Goal: Complete application form

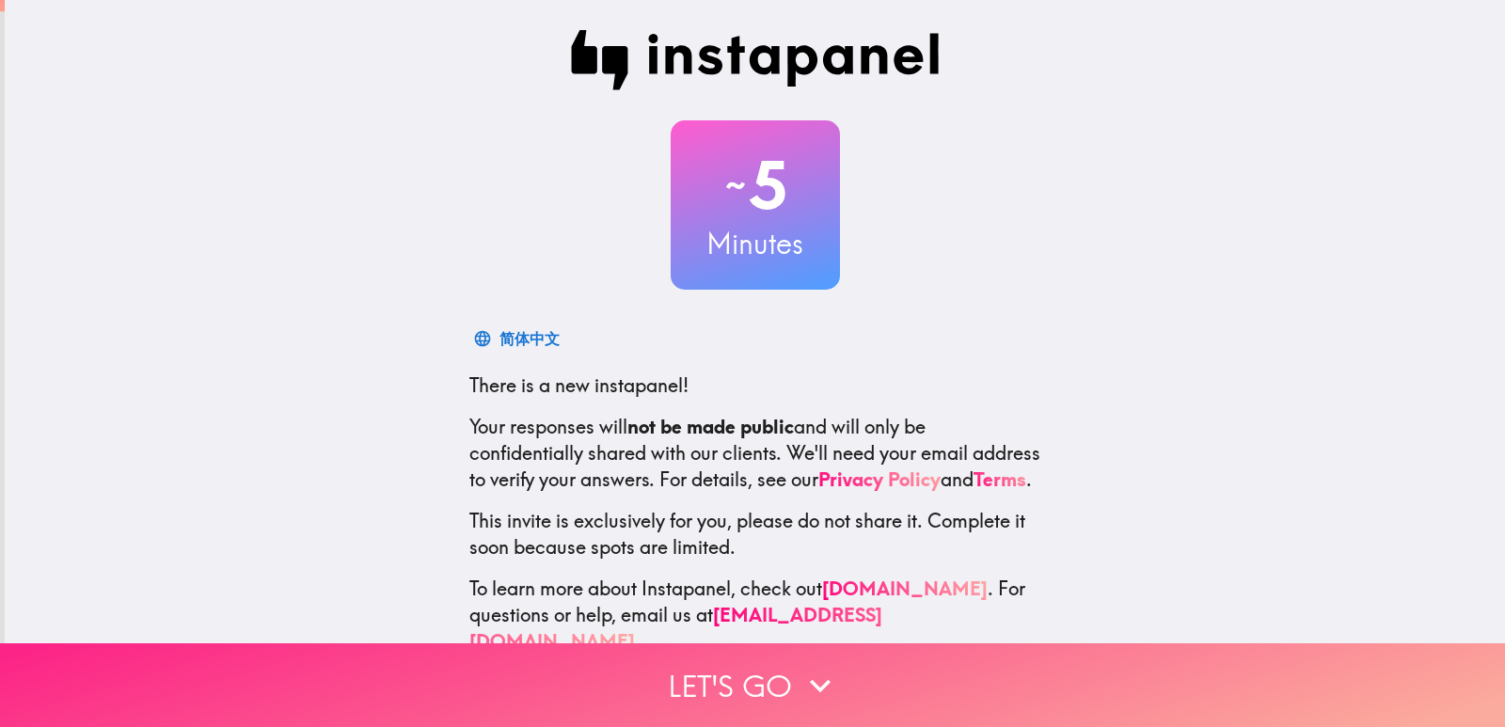
click at [825, 665] on icon "button" at bounding box center [819, 685] width 41 height 41
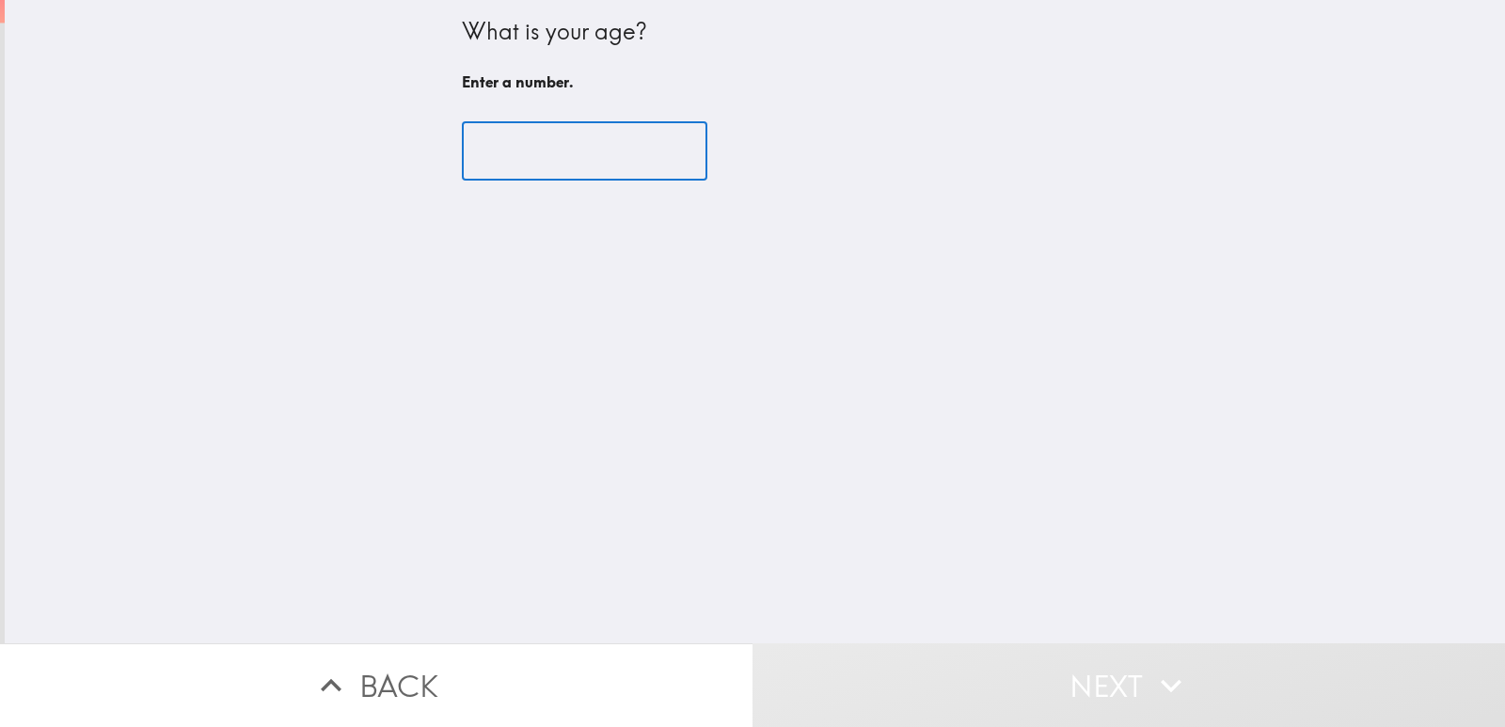
click at [465, 165] on input "number" at bounding box center [584, 151] width 245 height 58
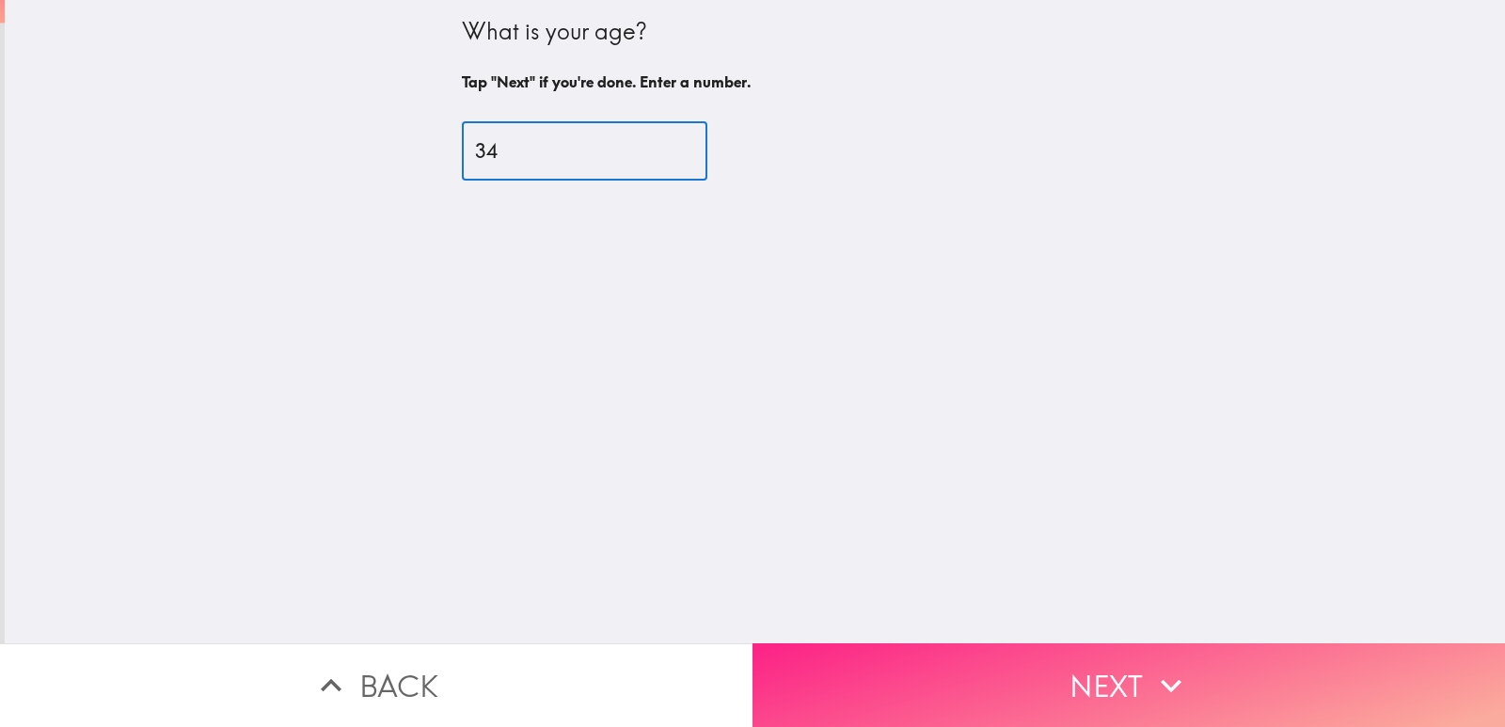
type input "34"
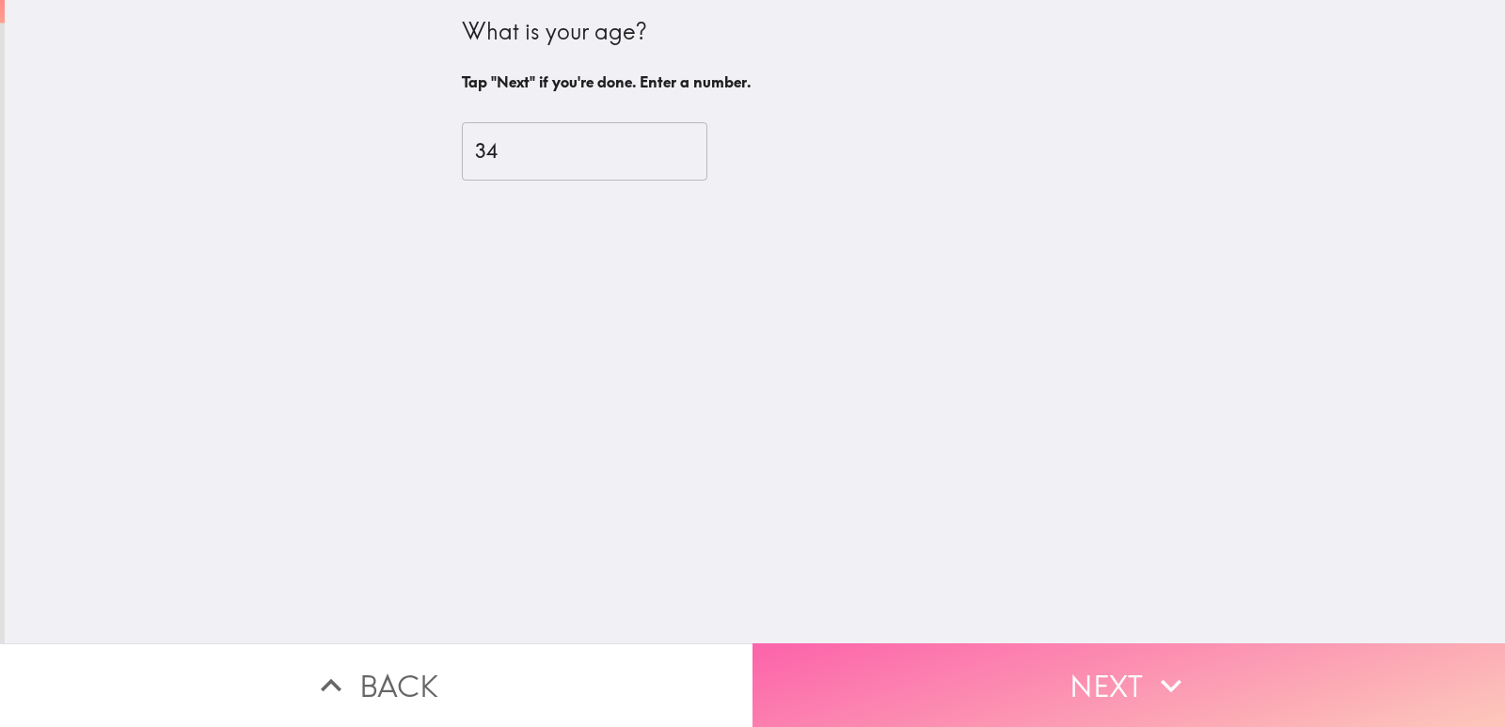
click at [1032, 673] on button "Next" at bounding box center [1128, 685] width 752 height 84
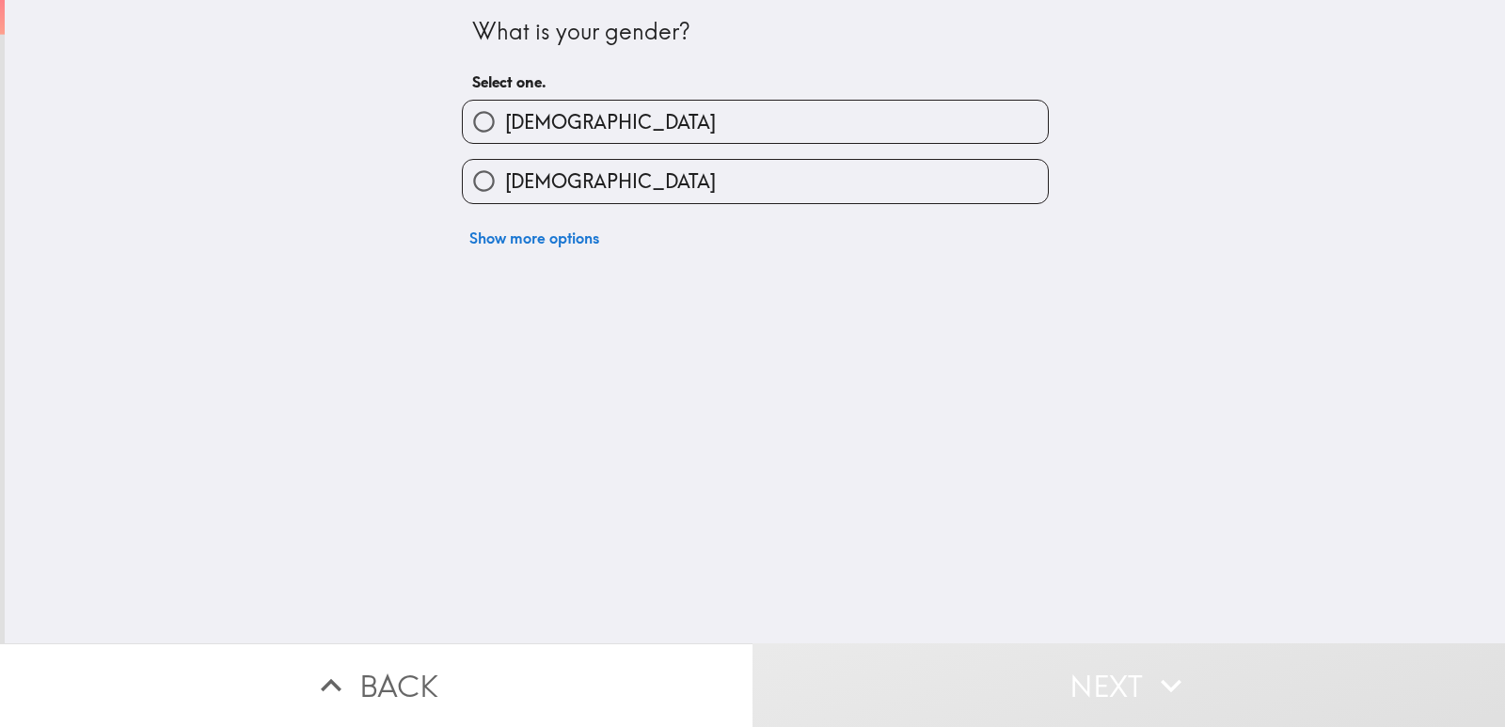
click at [535, 181] on span "[DEMOGRAPHIC_DATA]" at bounding box center [610, 181] width 211 height 26
click at [505, 181] on input "[DEMOGRAPHIC_DATA]" at bounding box center [484, 181] width 42 height 42
radio input "true"
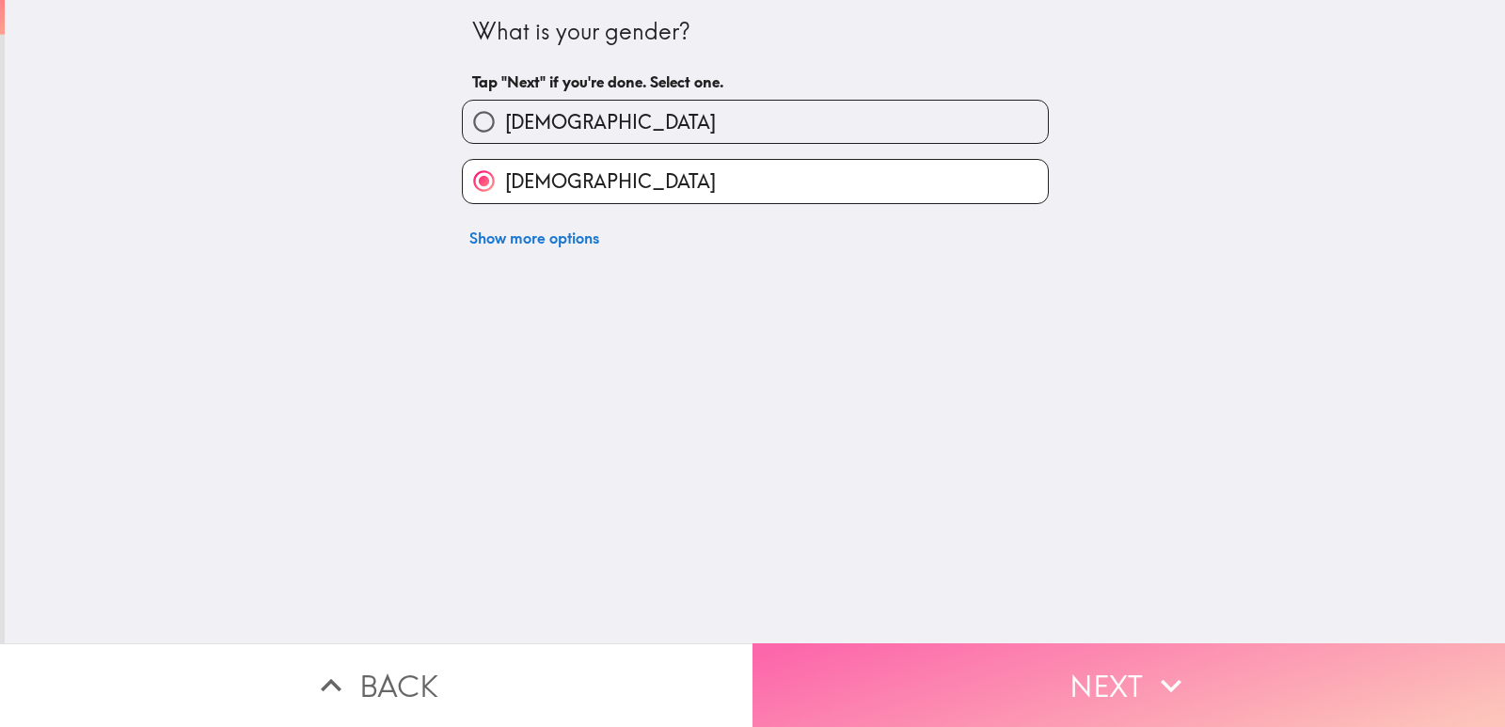
click at [1115, 668] on button "Next" at bounding box center [1128, 685] width 752 height 84
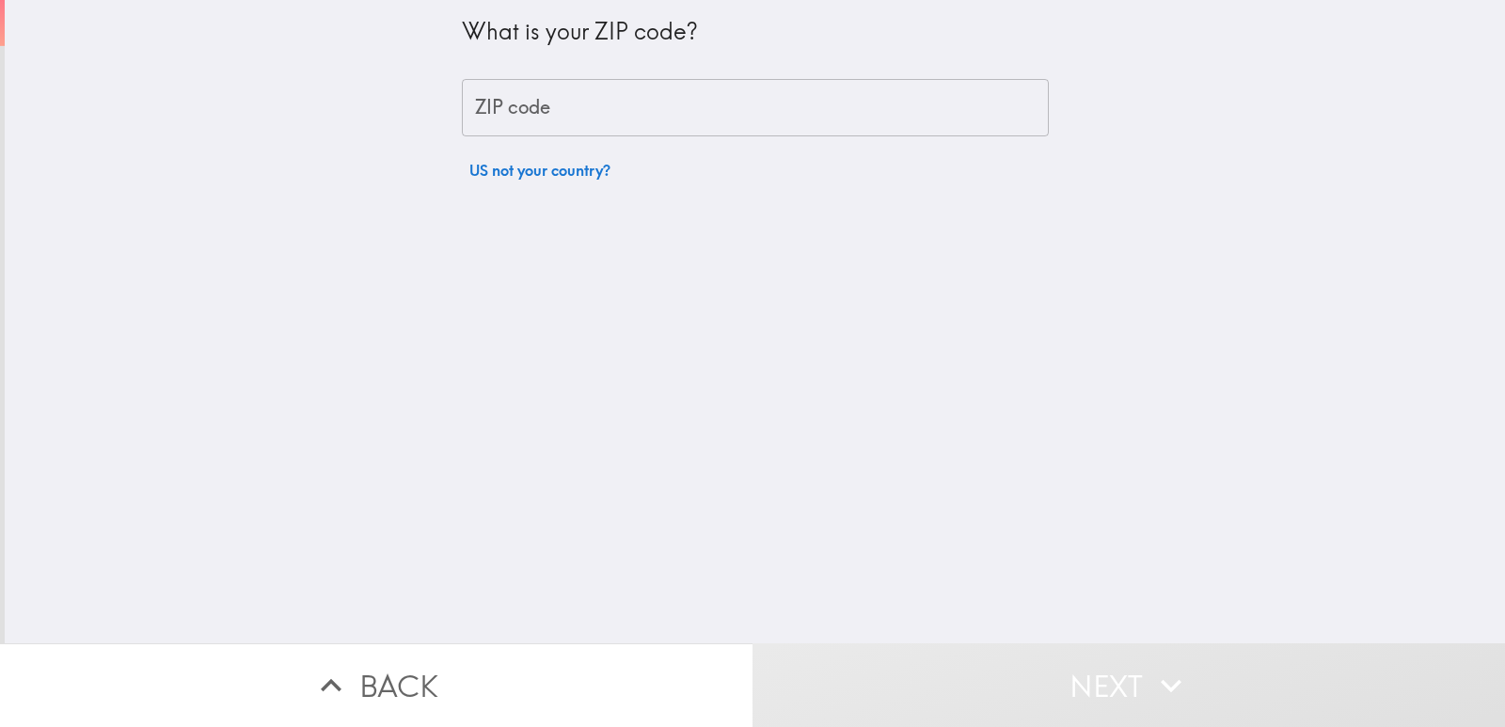
click at [620, 102] on input "ZIP code" at bounding box center [755, 108] width 587 height 58
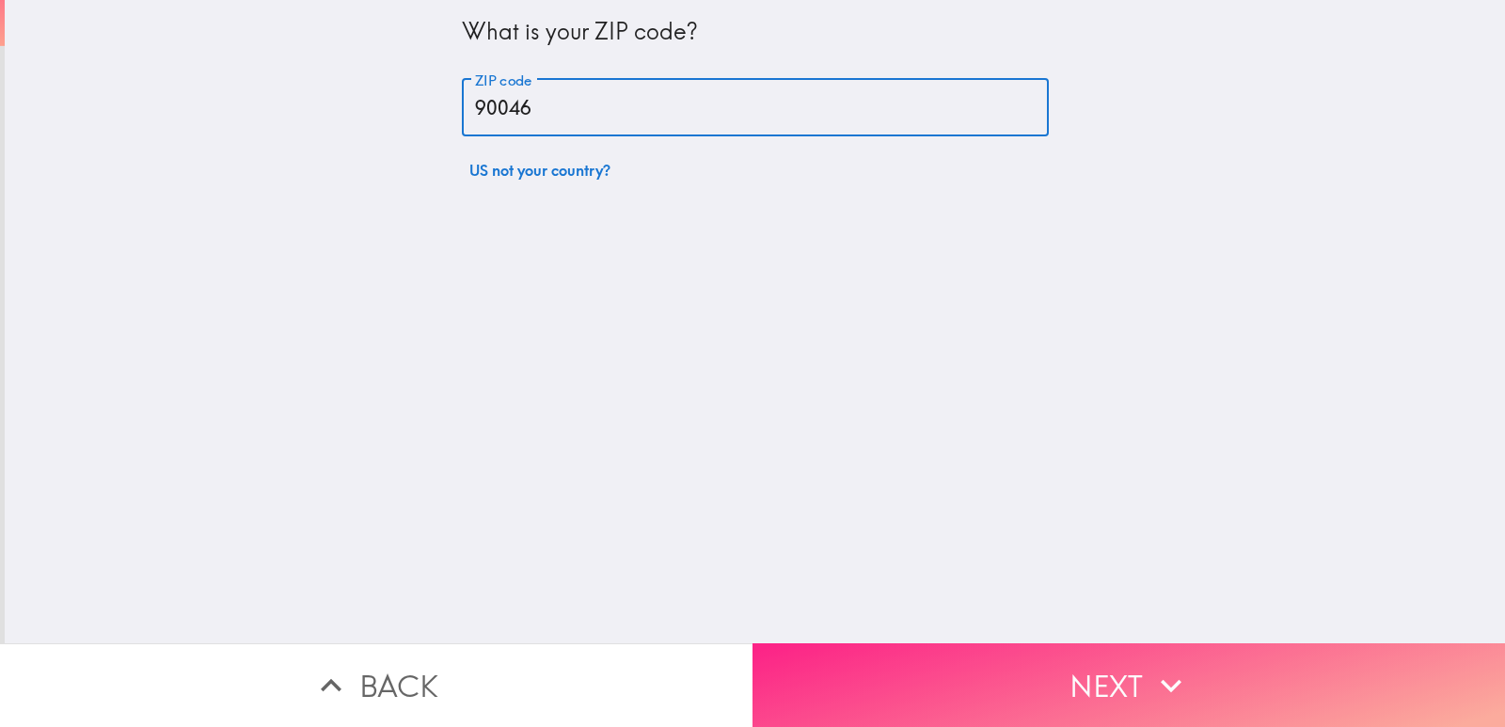
type input "90046"
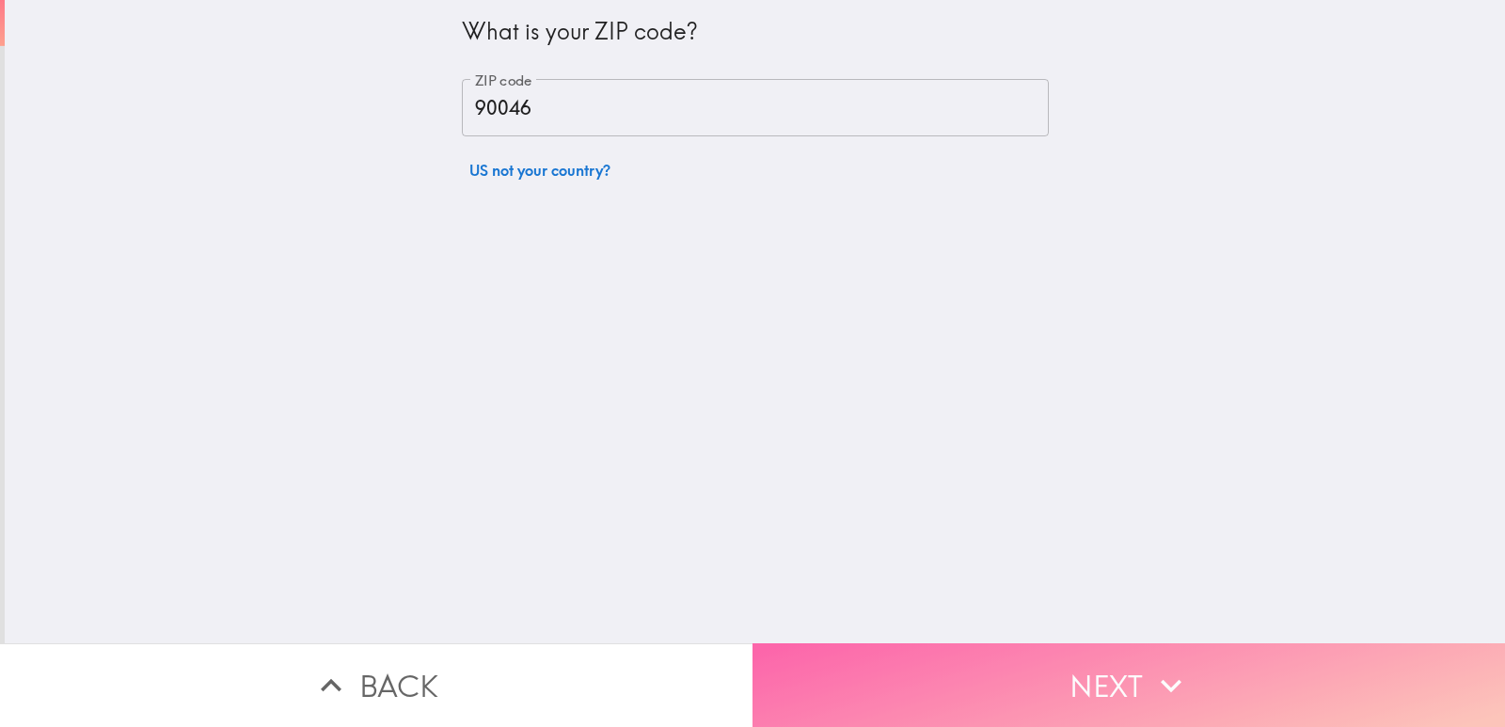
click at [1119, 687] on button "Next" at bounding box center [1128, 685] width 752 height 84
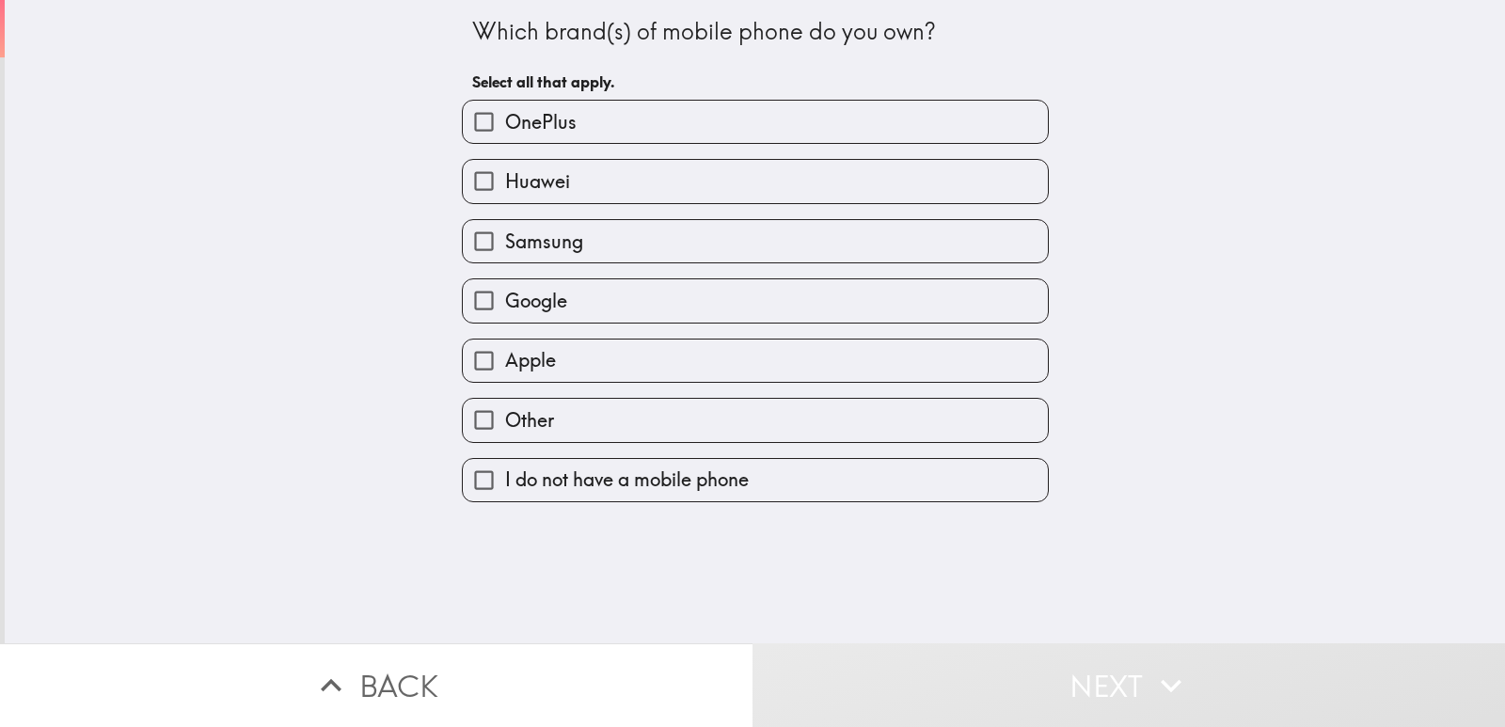
click at [720, 363] on label "Apple" at bounding box center [755, 360] width 585 height 42
click at [505, 363] on input "Apple" at bounding box center [484, 360] width 42 height 42
checkbox input "true"
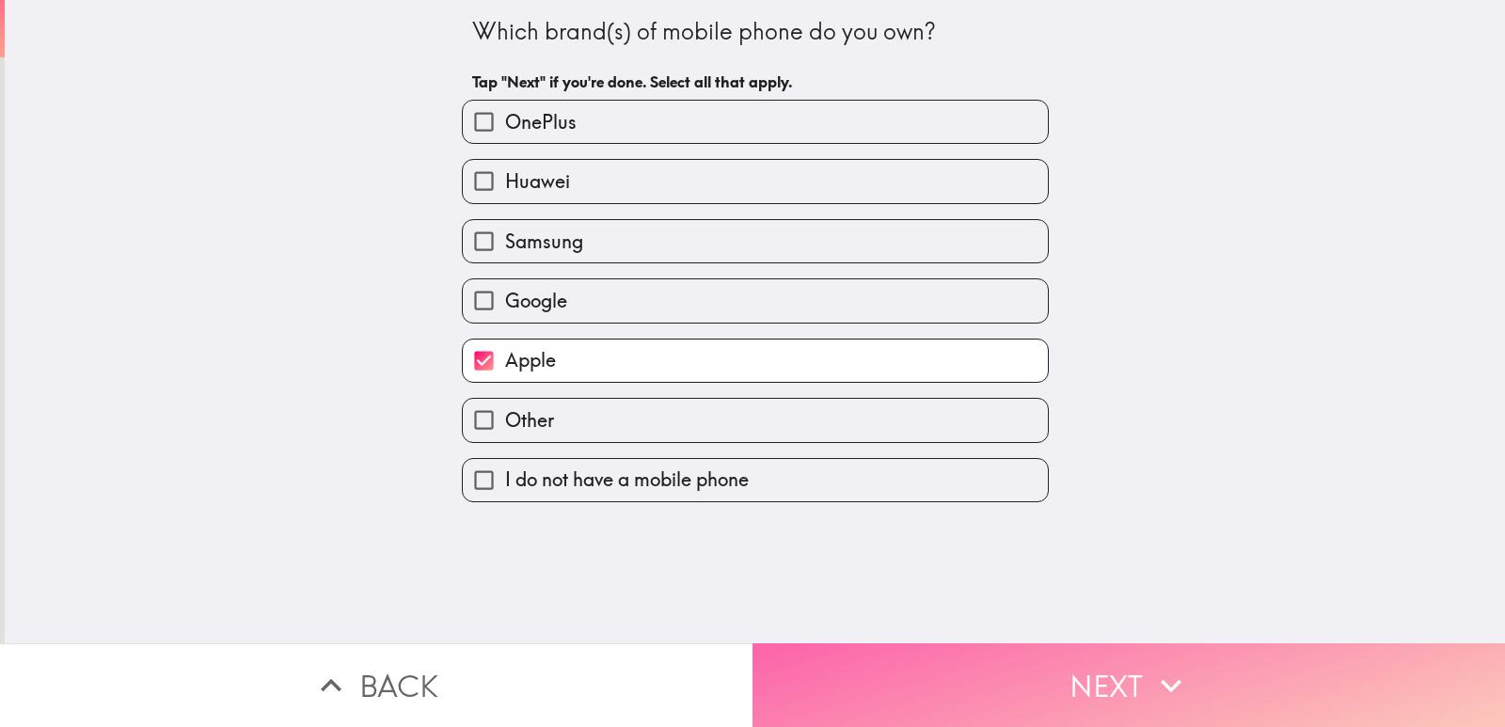
click at [1180, 665] on icon "button" at bounding box center [1170, 685] width 41 height 41
